Goal: Transaction & Acquisition: Download file/media

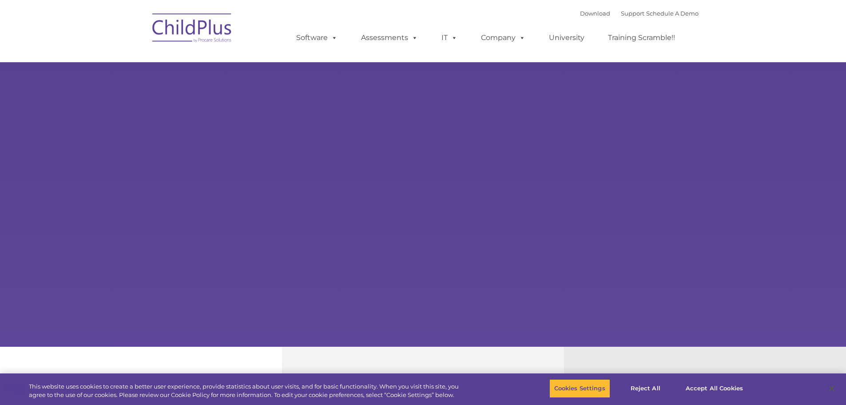
select select "MEDIUM"
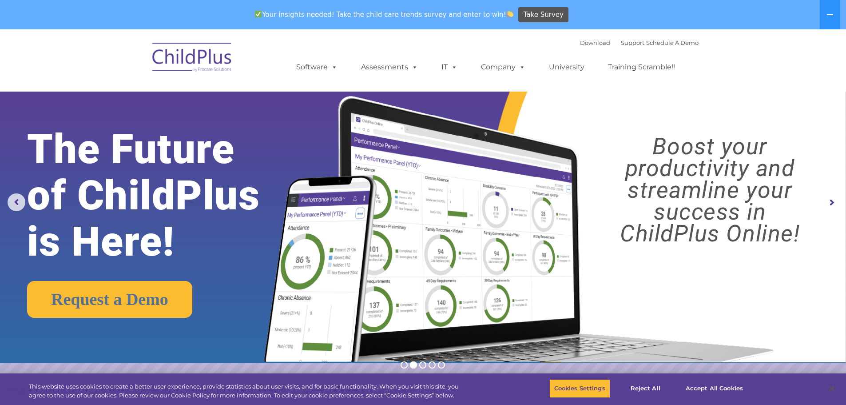
click at [173, 52] on img at bounding box center [192, 58] width 89 height 44
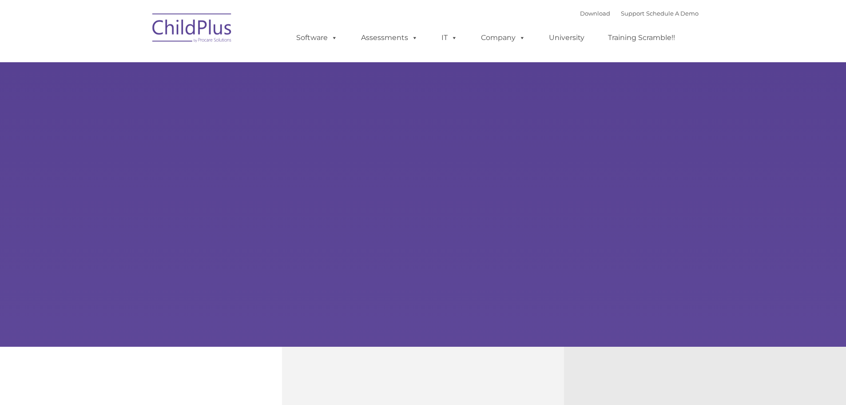
type input ""
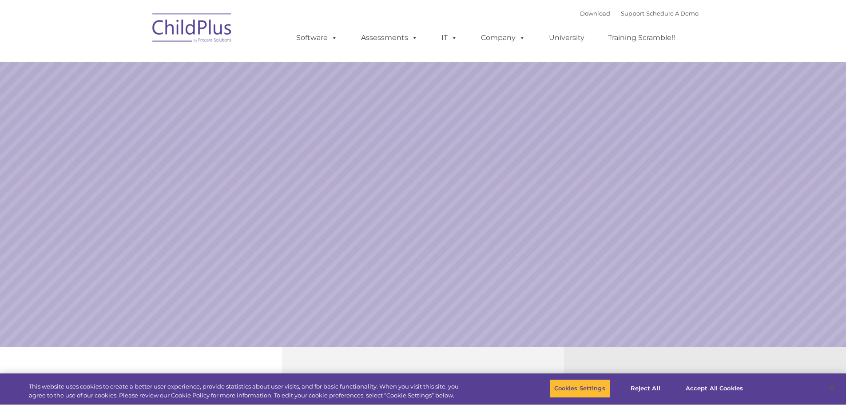
select select "MEDIUM"
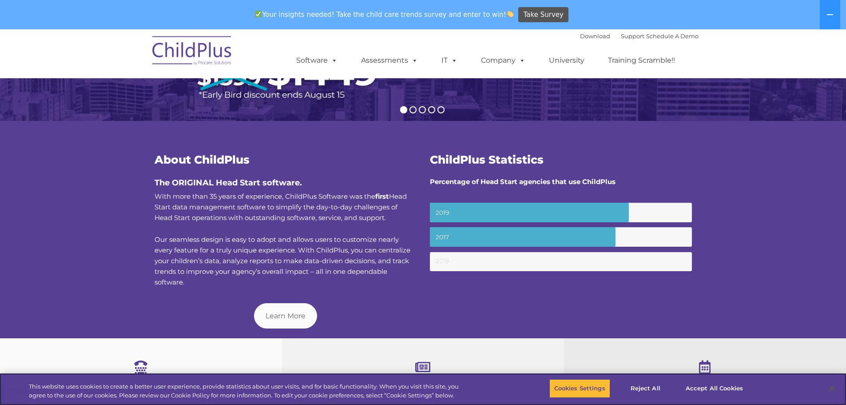
scroll to position [247, 0]
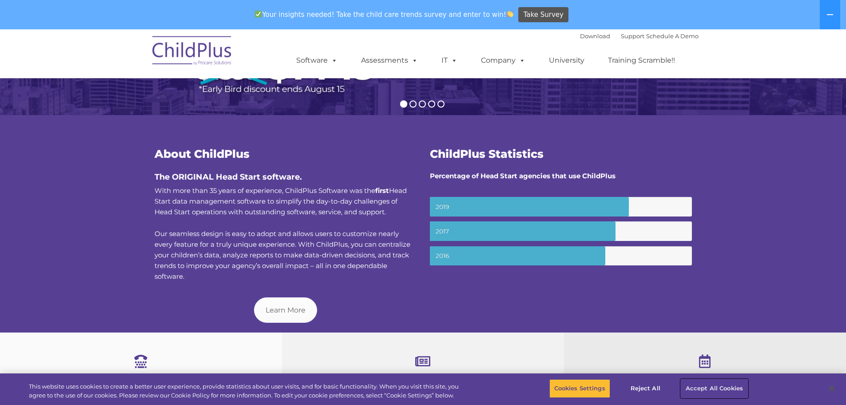
click at [713, 385] on button "Accept All Cookies" at bounding box center [714, 388] width 67 height 19
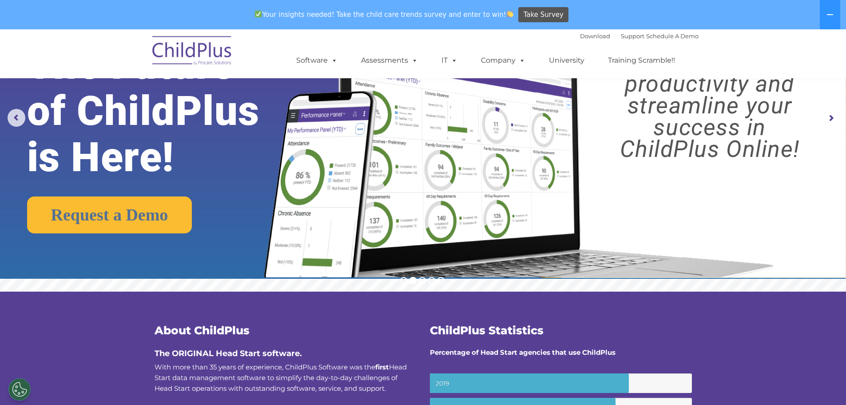
scroll to position [0, 0]
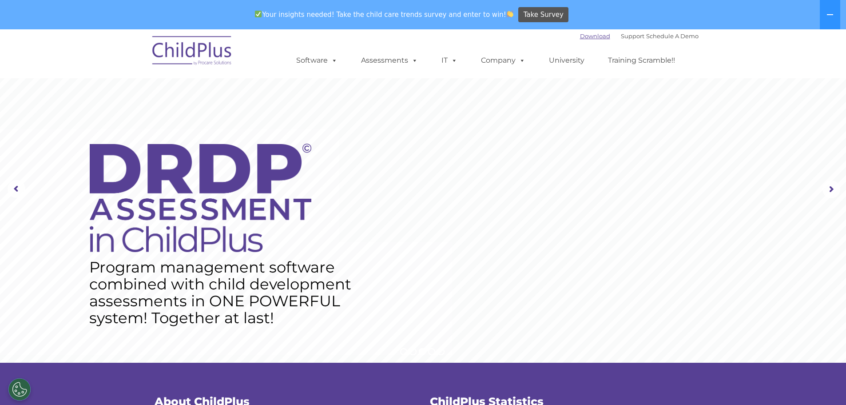
click at [585, 34] on link "Download" at bounding box center [595, 35] width 30 height 7
